Goal: Task Accomplishment & Management: Manage account settings

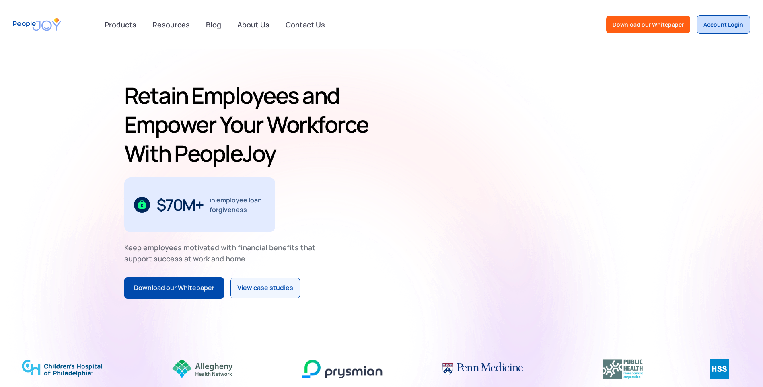
click at [722, 32] on link "Account Login" at bounding box center [724, 24] width 54 height 19
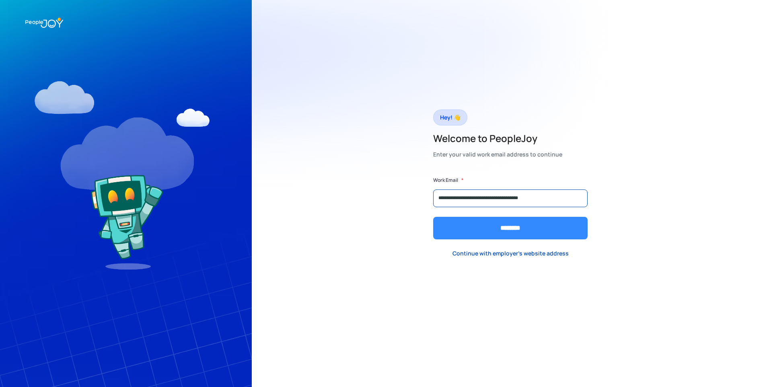
type input "**********"
click at [492, 232] on input "********" at bounding box center [510, 228] width 155 height 23
